Goal: Information Seeking & Learning: Learn about a topic

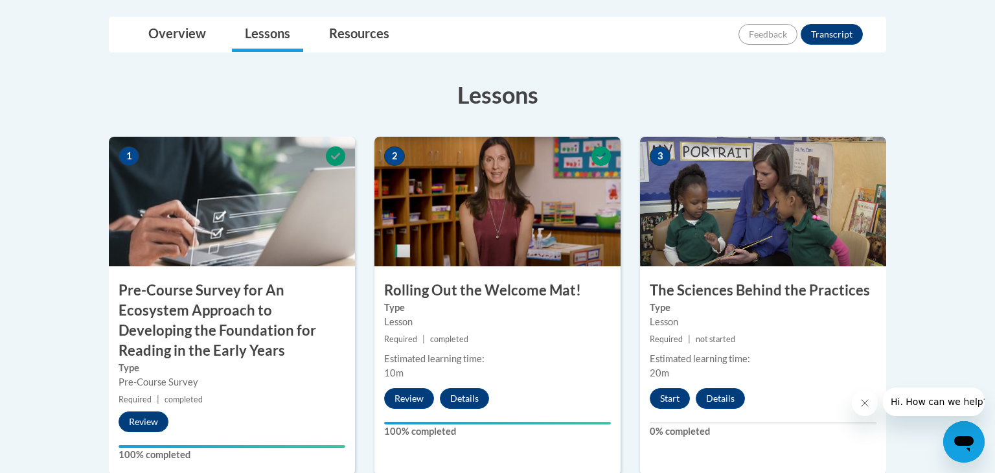
scroll to position [406, 0]
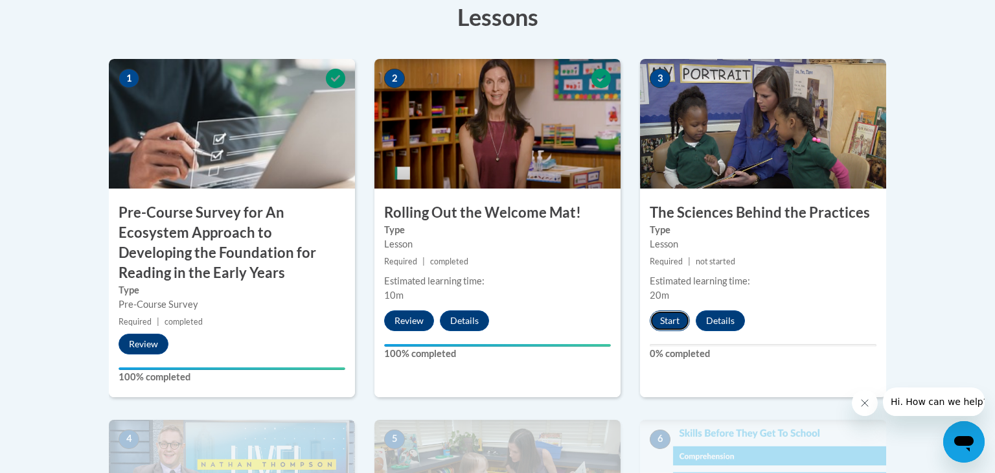
click at [681, 317] on button "Start" at bounding box center [670, 320] width 40 height 21
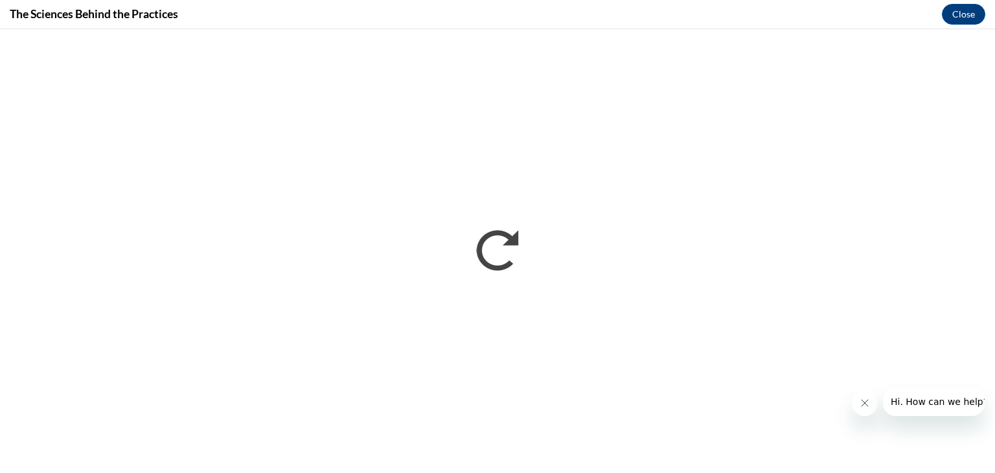
scroll to position [0, 0]
click at [959, 17] on button "Close" at bounding box center [963, 14] width 43 height 21
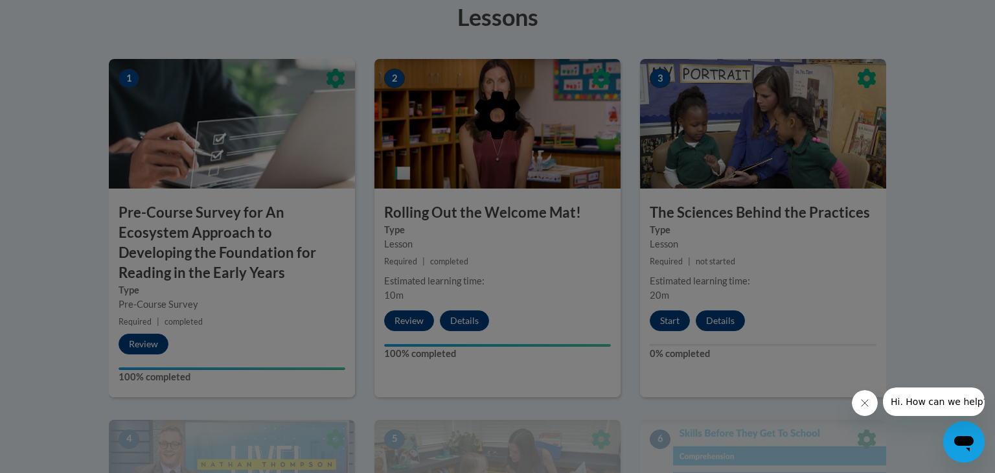
click at [498, 139] on icon at bounding box center [498, 115] width 49 height 49
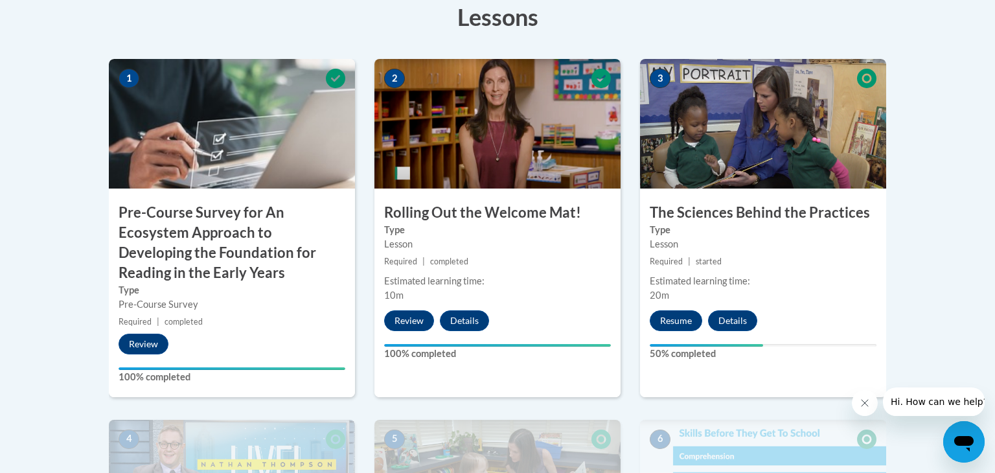
click at [518, 203] on h3 "Rolling Out the Welcome Mat!" at bounding box center [497, 213] width 246 height 20
click at [770, 174] on img at bounding box center [763, 124] width 246 height 130
click at [683, 323] on button "Resume" at bounding box center [676, 320] width 52 height 21
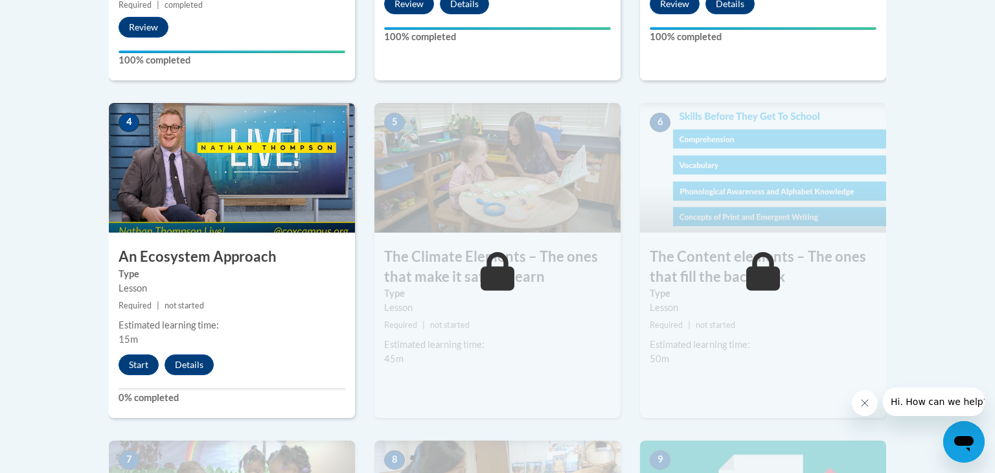
scroll to position [719, 0]
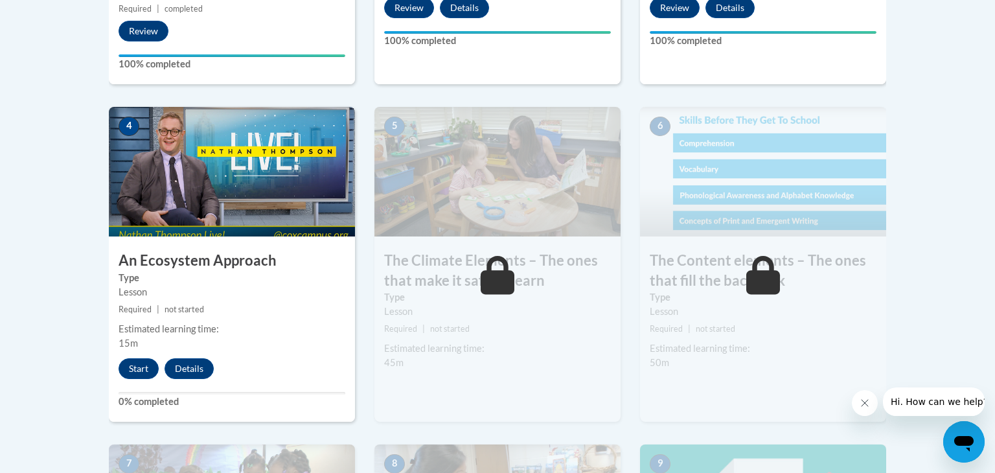
click at [209, 213] on img at bounding box center [232, 172] width 246 height 130
click at [152, 374] on button "Start" at bounding box center [139, 368] width 40 height 21
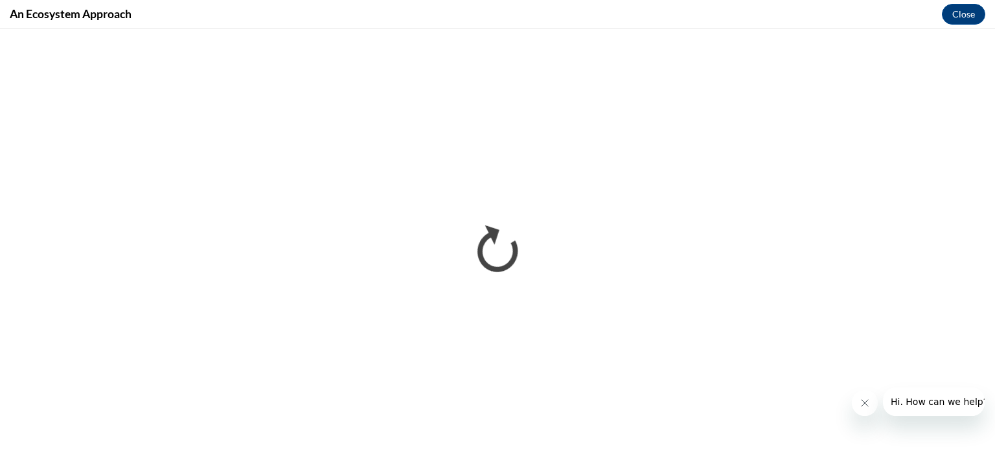
scroll to position [0, 0]
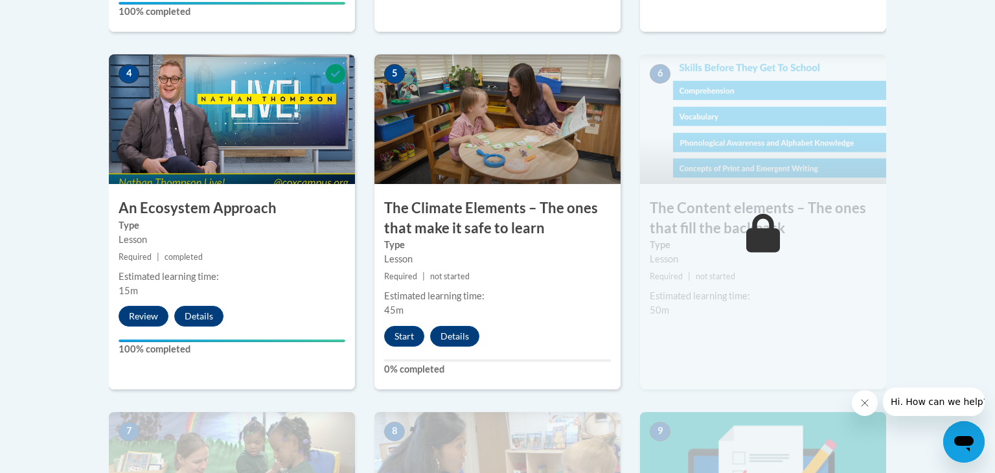
scroll to position [772, 0]
click at [412, 334] on button "Start" at bounding box center [404, 335] width 40 height 21
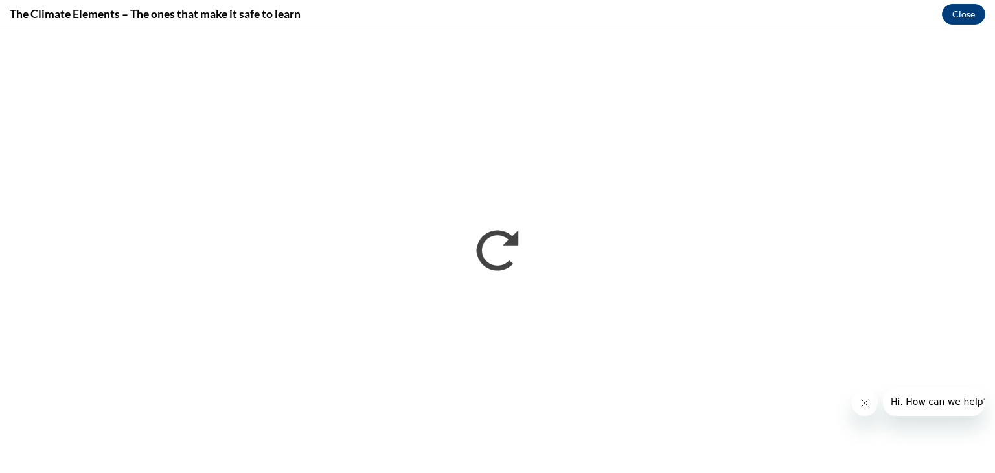
scroll to position [0, 0]
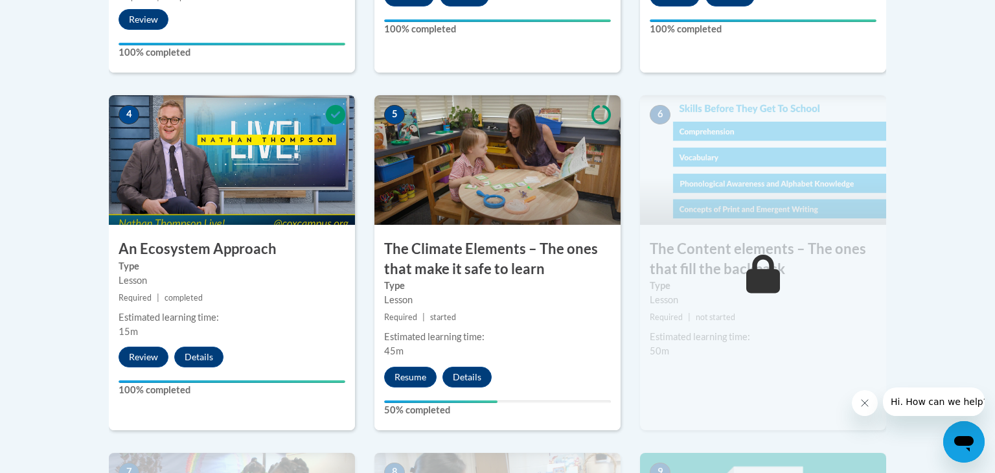
scroll to position [727, 0]
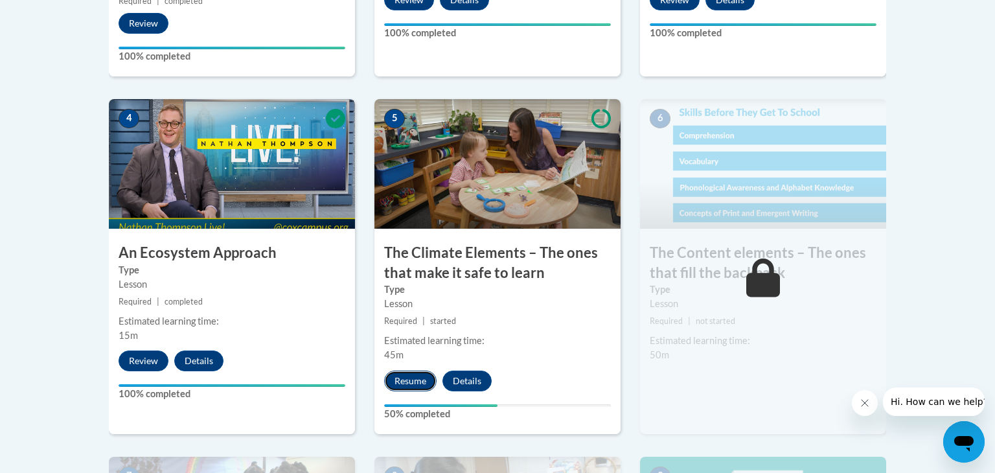
click at [419, 386] on button "Resume" at bounding box center [410, 381] width 52 height 21
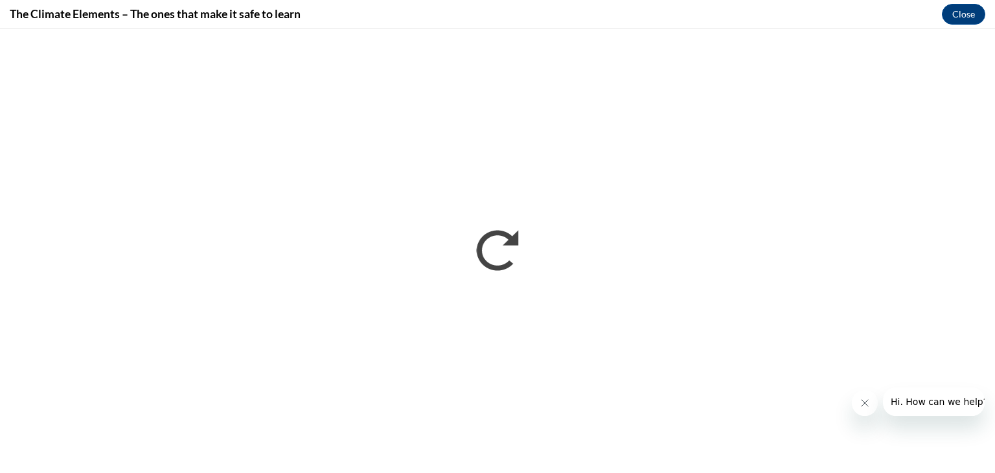
scroll to position [0, 0]
